Goal: Communication & Community: Share content

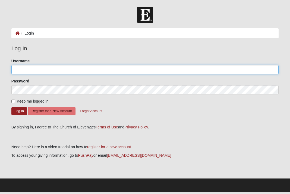
type input "[EMAIL_ADDRESS][DOMAIN_NAME]"
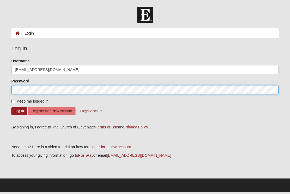
click at [19, 111] on button "Log In" at bounding box center [19, 111] width 16 height 8
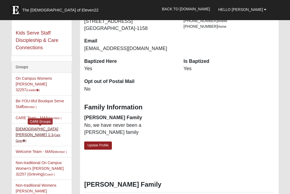
scroll to position [110, 0]
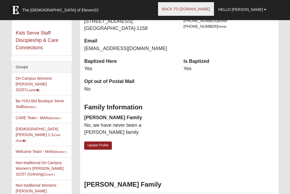
click at [206, 8] on link "Back to COE22.com" at bounding box center [186, 9] width 56 height 14
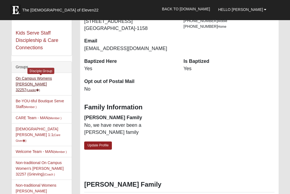
click at [46, 79] on link "On Campus Womens Monger 32257 (Leader )" at bounding box center [34, 84] width 36 height 16
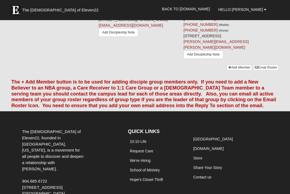
scroll to position [613, 0]
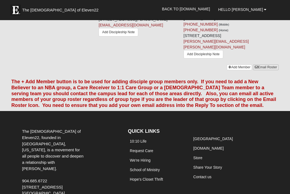
click at [267, 70] on link "Email Roster" at bounding box center [266, 67] width 26 height 6
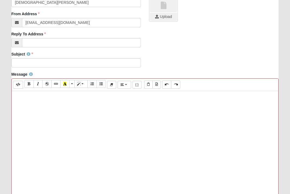
scroll to position [131, 0]
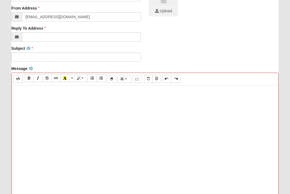
click at [25, 90] on div at bounding box center [145, 166] width 267 height 163
paste div
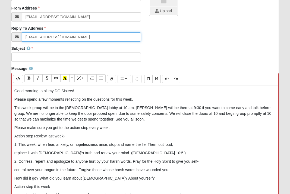
type input "Mongerkristen@yahoo.com"
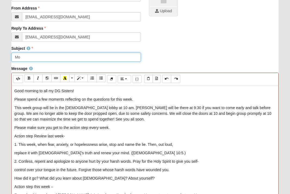
type input "M"
type input "Eleven22 Monger DG"
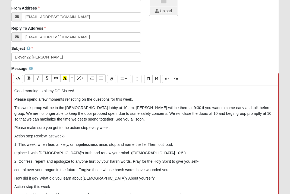
click at [14, 111] on p "This week group will be in the Church lobby at 10 am. Linda will be there at 9:…" at bounding box center [144, 113] width 261 height 17
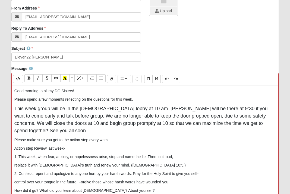
click at [75, 88] on p "Good morning to all my DG Sisters!" at bounding box center [144, 91] width 261 height 6
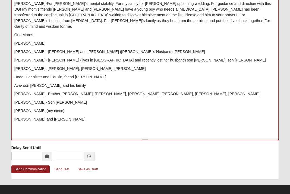
scroll to position [242, 0]
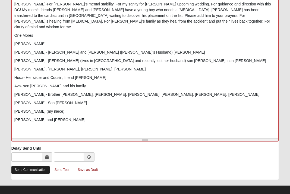
click at [28, 166] on link "Send Communication" at bounding box center [30, 170] width 38 height 8
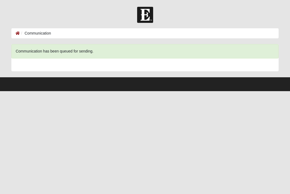
scroll to position [0, 0]
